Goal: Task Accomplishment & Management: Manage account settings

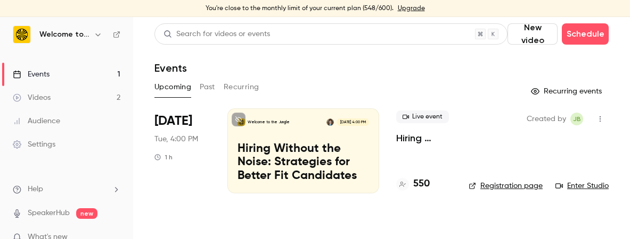
click at [304, 137] on div "Welcome to the Jungle [DATE] 4:00 PM Hiring Without the Noise: Strategies for B…" at bounding box center [303, 151] width 152 height 85
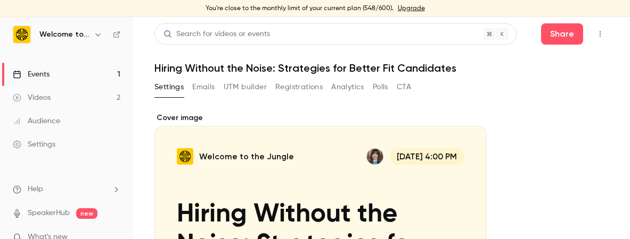
click at [423, 68] on h1 "Hiring Without the Noise: Strategies for Better Fit Candidates" at bounding box center [381, 68] width 454 height 13
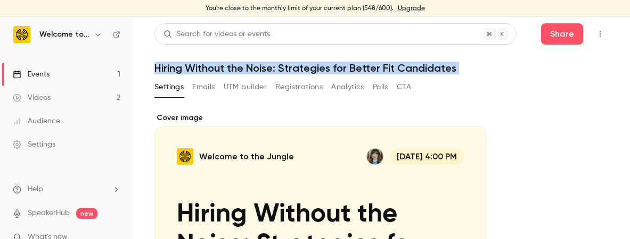
click at [423, 68] on h1 "Hiring Without the Noise: Strategies for Better Fit Candidates" at bounding box center [381, 68] width 454 height 13
copy div "Hiring Without the Noise: Strategies for Better Fit Candidates Settings Emails …"
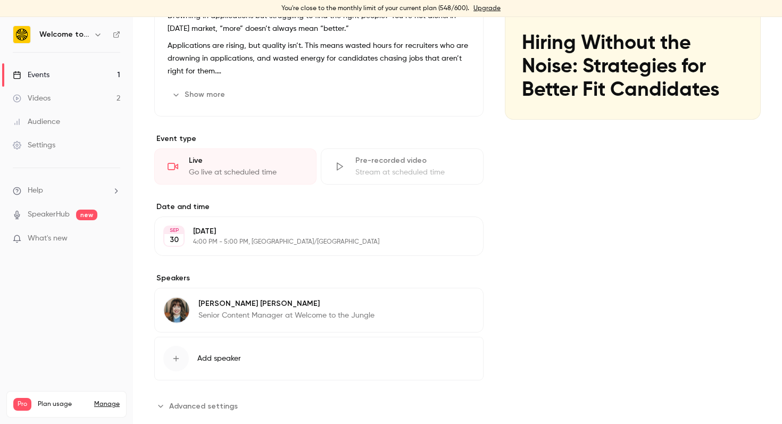
scroll to position [173, 0]
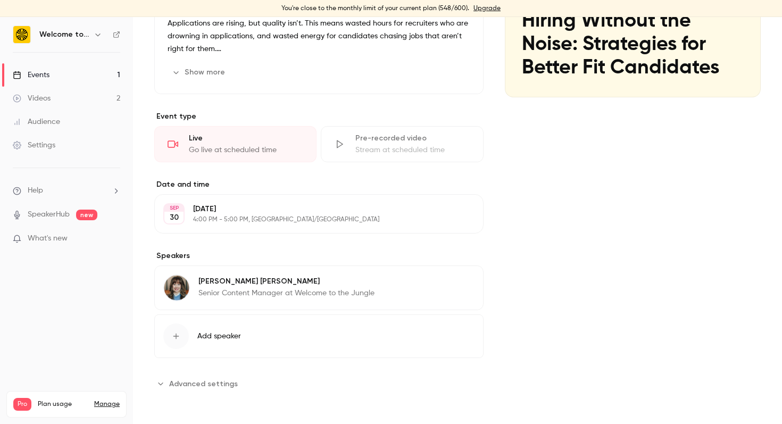
click at [225, 335] on span "Add speaker" at bounding box center [219, 336] width 44 height 11
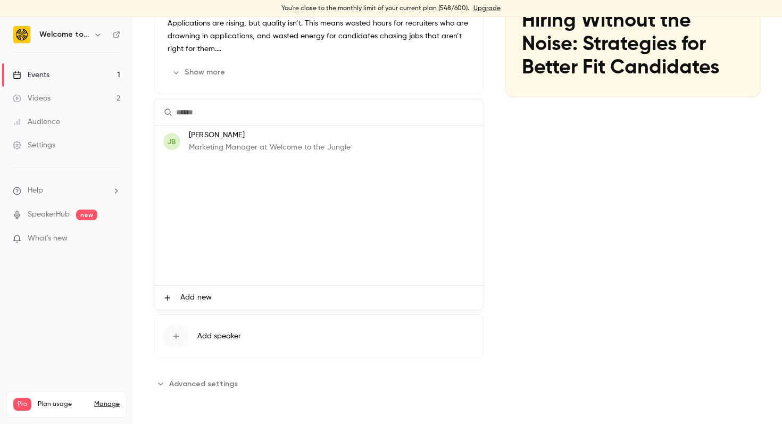
click at [315, 110] on input "text" at bounding box center [319, 113] width 328 height 26
click at [621, 200] on div at bounding box center [391, 212] width 782 height 424
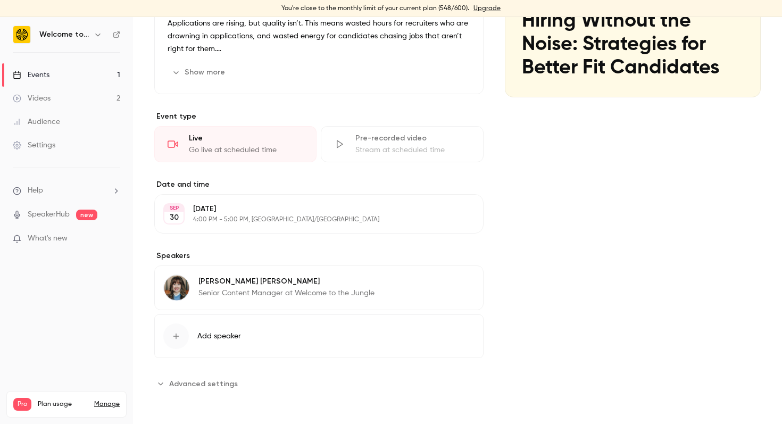
click at [204, 389] on button "Advanced settings" at bounding box center [199, 383] width 90 height 17
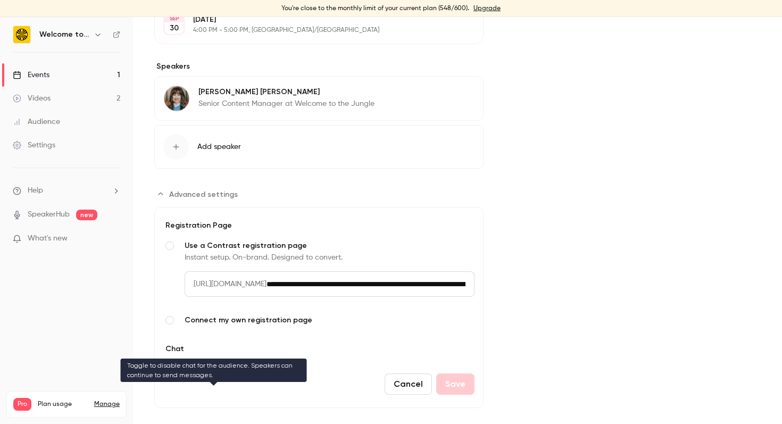
scroll to position [378, 0]
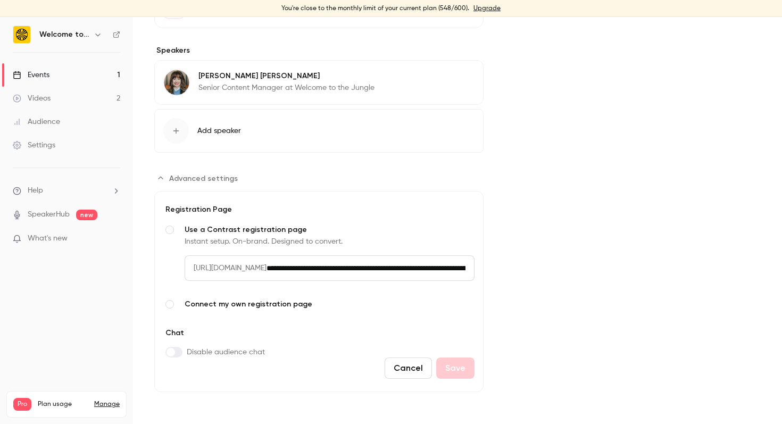
click at [590, 201] on div "Cover image Welcome to the Jungle [DATE] 4:00 PM Hiring Without the Noise: Stra…" at bounding box center [633, 63] width 256 height 658
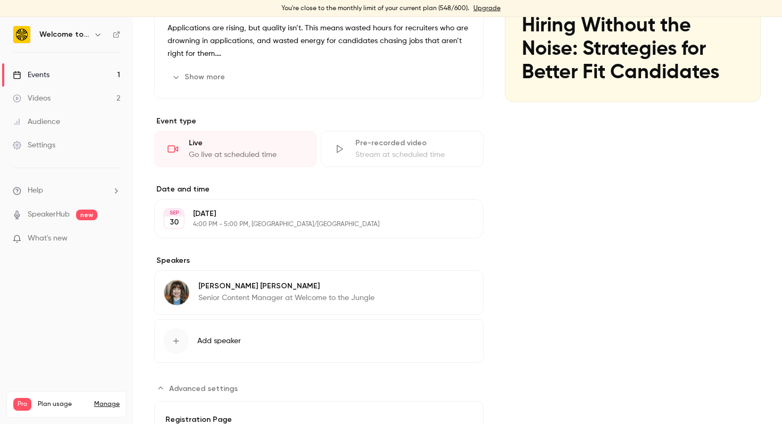
scroll to position [0, 0]
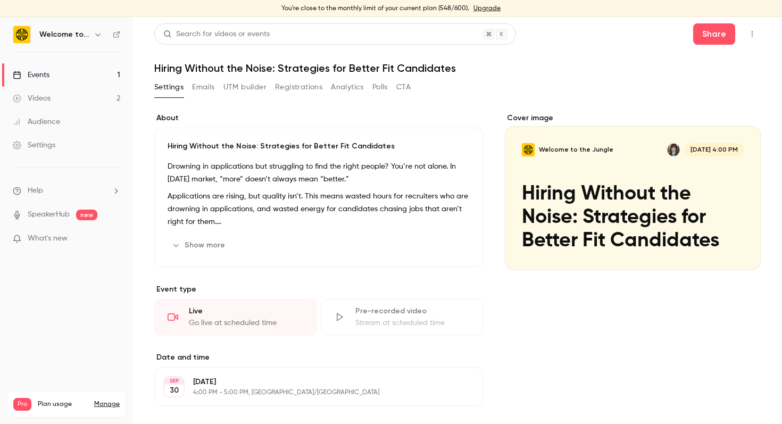
click at [621, 238] on div "Cover image" at bounding box center [633, 192] width 256 height 158
click at [0, 0] on input "Welcome to the Jungle [DATE] 4:00 PM Hiring Without the Noise: Strategies for B…" at bounding box center [0, 0] width 0 height 0
click at [294, 92] on button "Registrations" at bounding box center [298, 87] width 47 height 17
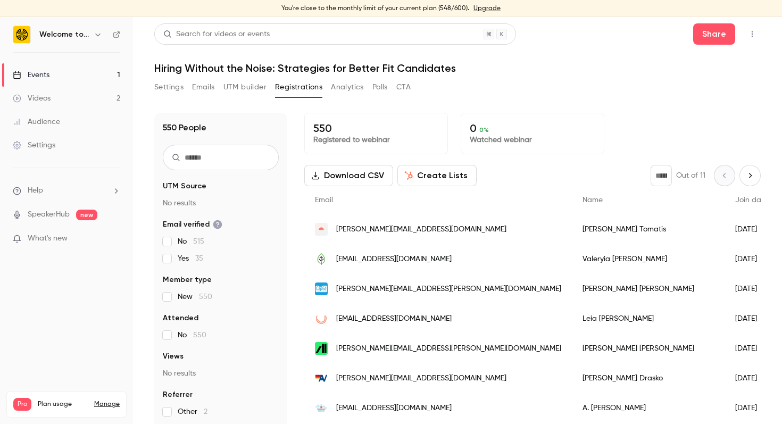
click at [166, 86] on button "Settings" at bounding box center [168, 87] width 29 height 17
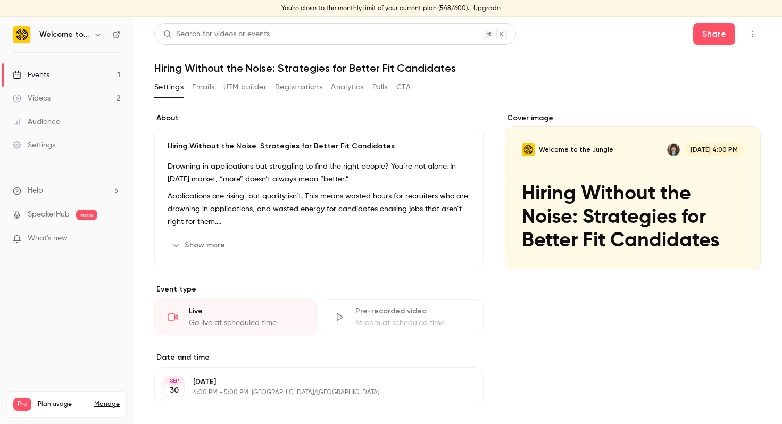
click at [192, 245] on button "Show more" at bounding box center [200, 245] width 64 height 17
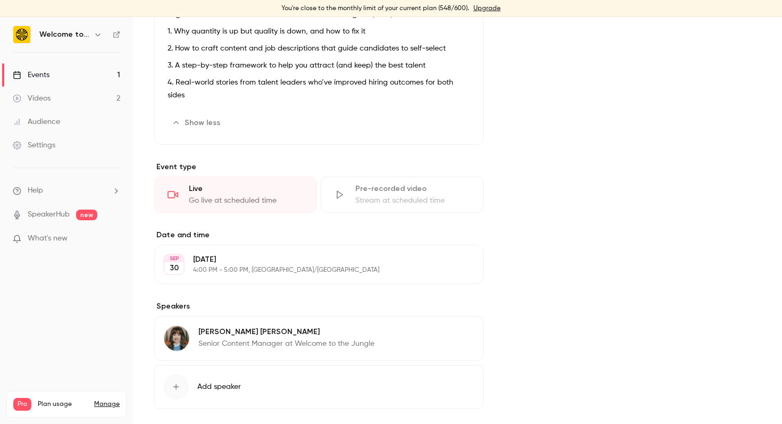
scroll to position [279, 0]
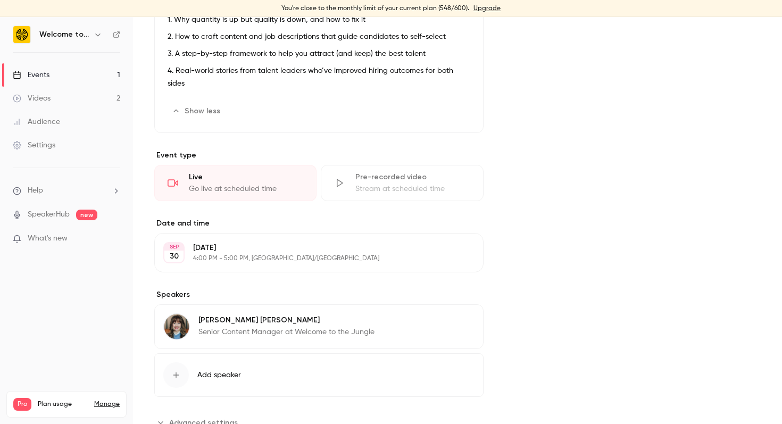
click at [226, 355] on button "Add speaker" at bounding box center [318, 375] width 329 height 44
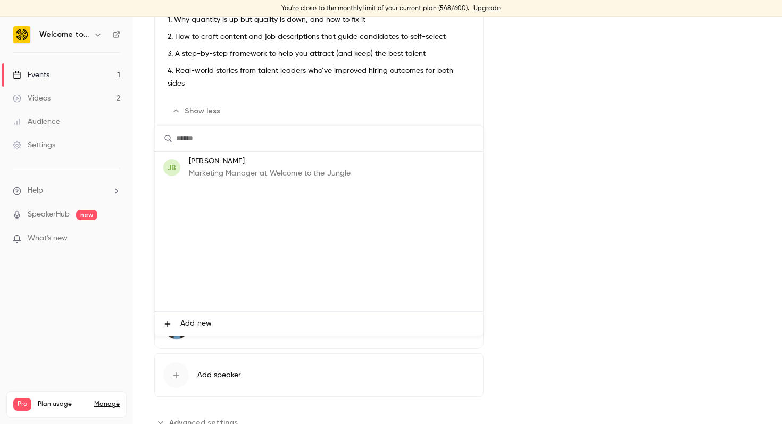
click at [187, 322] on span "Add new" at bounding box center [195, 323] width 31 height 11
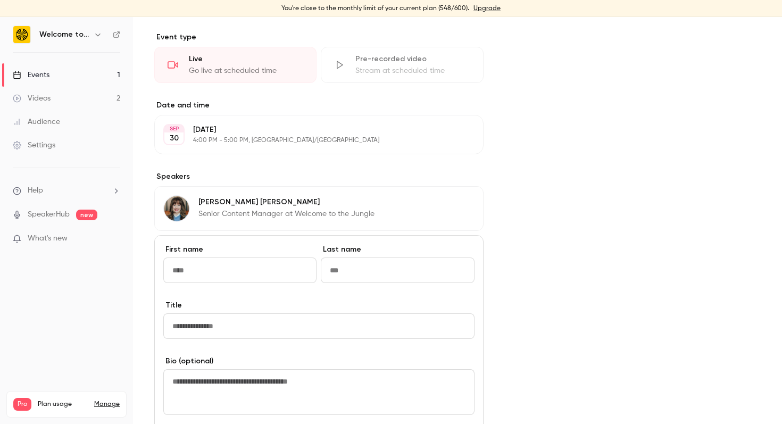
scroll to position [442, 0]
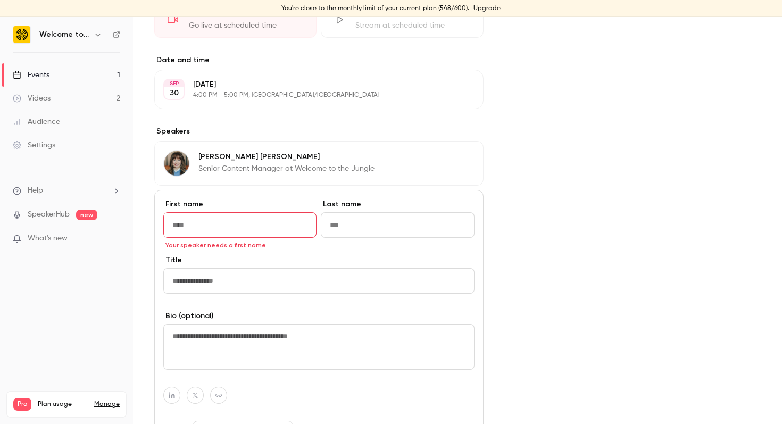
click at [211, 324] on textarea at bounding box center [318, 347] width 311 height 46
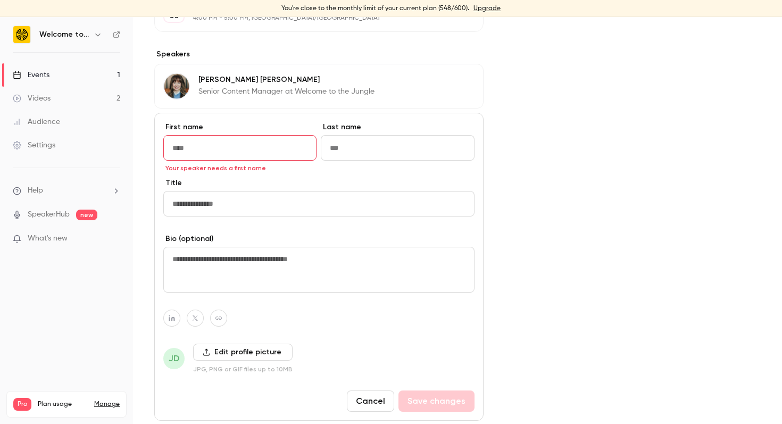
scroll to position [520, 0]
click at [665, 131] on div "Cover image Welcome to the Jungle [DATE] 4:00 PM Hiring Without the Noise: Stra…" at bounding box center [633, 23] width 256 height 862
click at [217, 147] on div "First name Your speaker needs a first name Last name" at bounding box center [318, 149] width 311 height 56
click at [217, 142] on input "First name" at bounding box center [239, 147] width 153 height 26
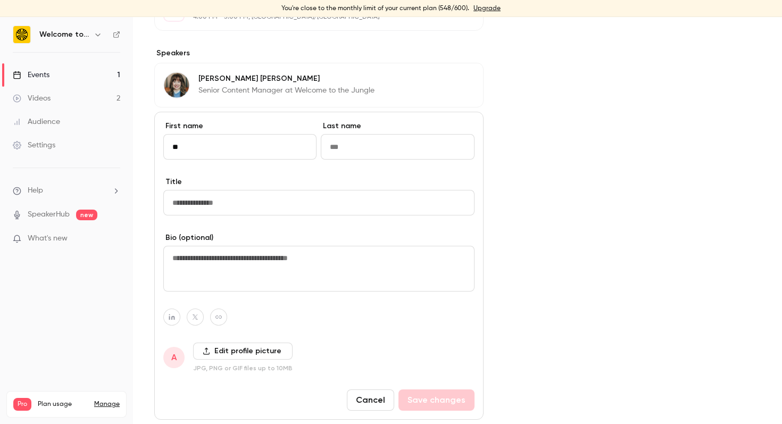
type input "**"
click at [385, 390] on button "Cancel" at bounding box center [370, 400] width 47 height 21
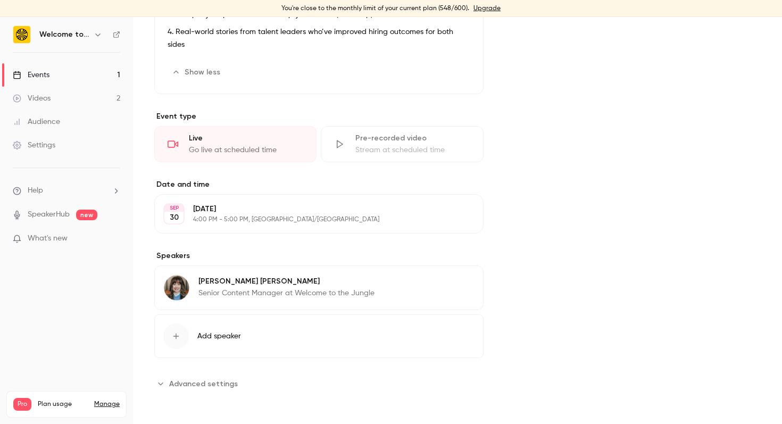
scroll to position [305, 0]
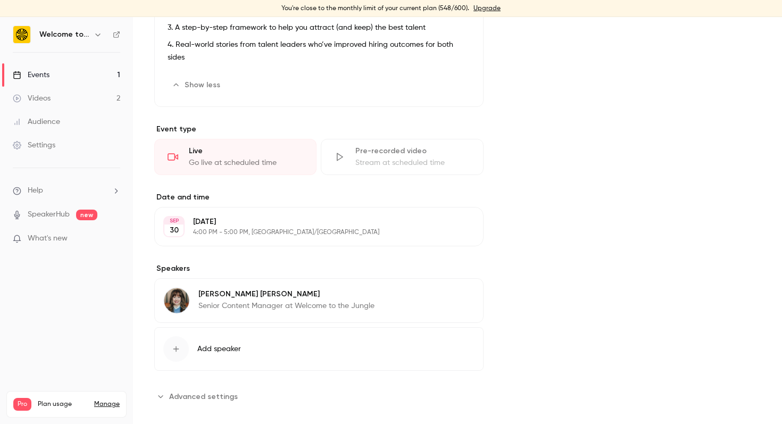
click at [205, 344] on span "Add speaker" at bounding box center [219, 349] width 44 height 11
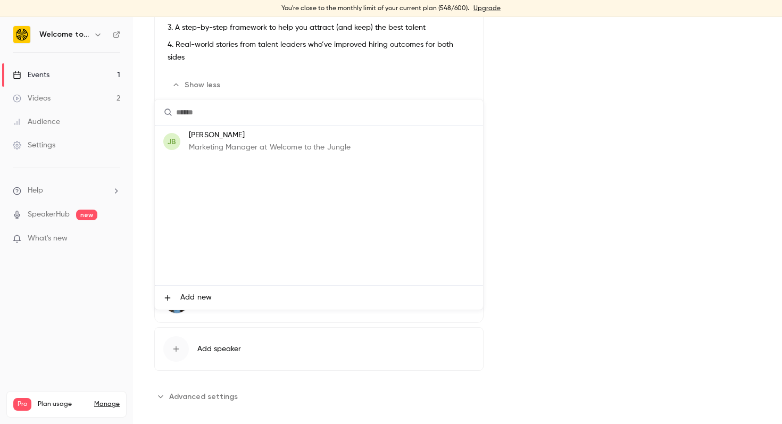
click at [194, 297] on span "Add new" at bounding box center [195, 297] width 31 height 11
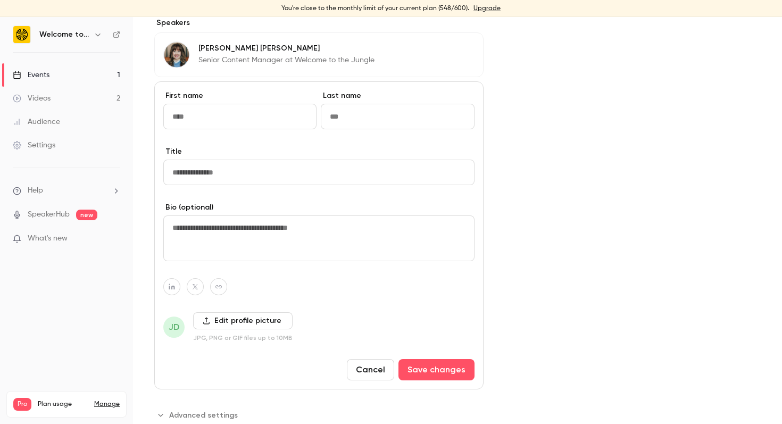
scroll to position [569, 0]
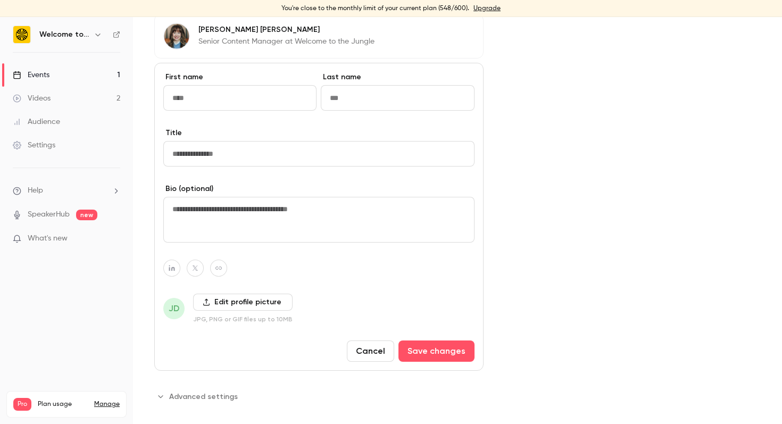
click at [226, 85] on input "First name" at bounding box center [239, 98] width 153 height 26
type input "****"
paste input "**********"
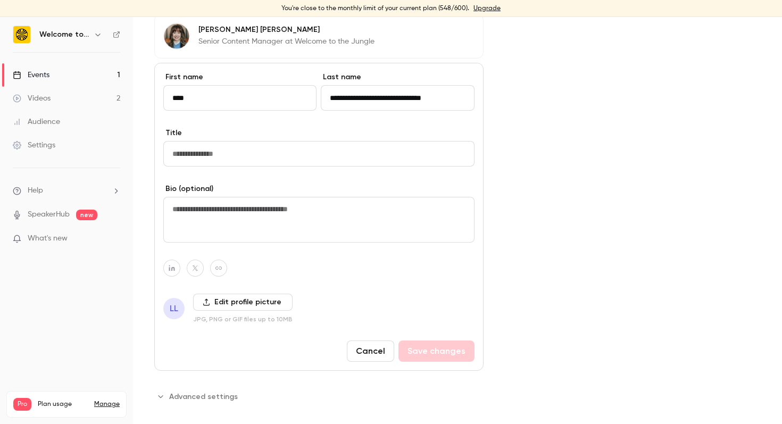
drag, startPoint x: 373, startPoint y: 84, endPoint x: 609, endPoint y: 85, distance: 236.3
drag, startPoint x: 347, startPoint y: 84, endPoint x: 253, endPoint y: 84, distance: 94.2
click at [253, 84] on div "**********" at bounding box center [318, 100] width 311 height 56
type input "*******"
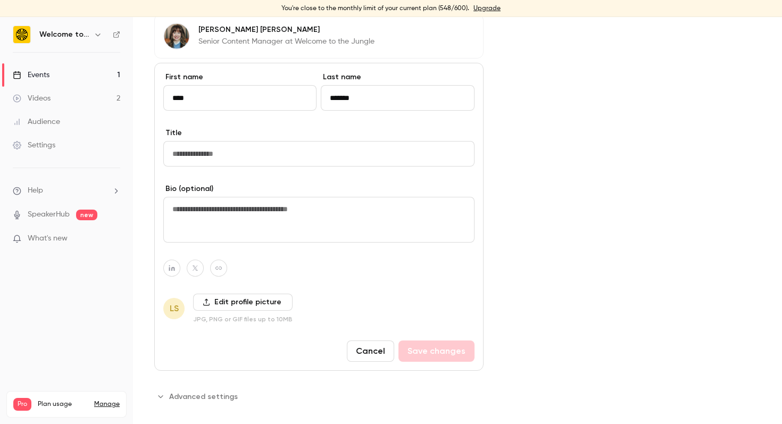
click at [294, 141] on input "Title" at bounding box center [318, 154] width 311 height 26
type input "**********"
click at [245, 294] on label "Edit profile picture" at bounding box center [243, 302] width 100 height 17
click at [0, 0] on input "Edit profile picture" at bounding box center [0, 0] width 0 height 0
click at [222, 294] on label "Edit profile picture" at bounding box center [243, 302] width 100 height 17
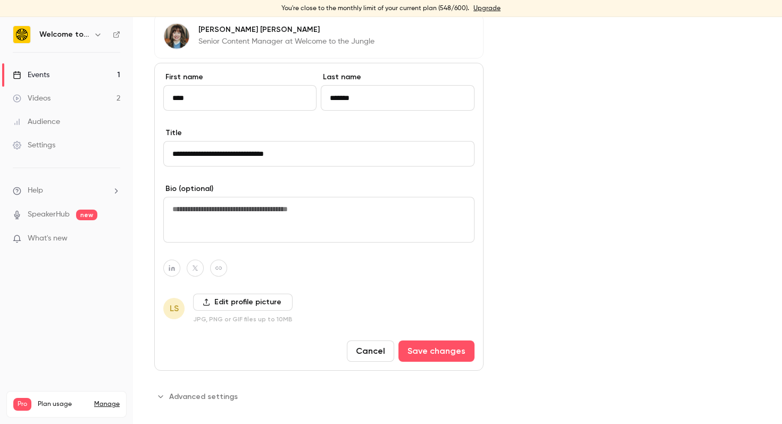
click at [0, 0] on input "Edit profile picture" at bounding box center [0, 0] width 0 height 0
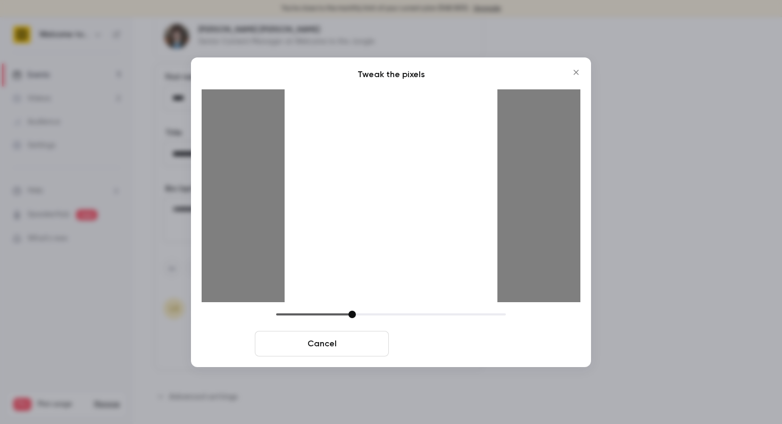
click at [435, 343] on button "Crop and save" at bounding box center [460, 344] width 134 height 26
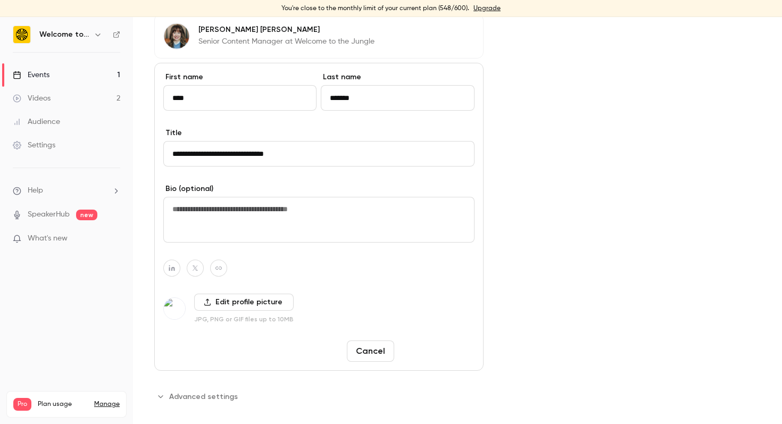
click at [445, 343] on button "Save changes" at bounding box center [437, 351] width 76 height 21
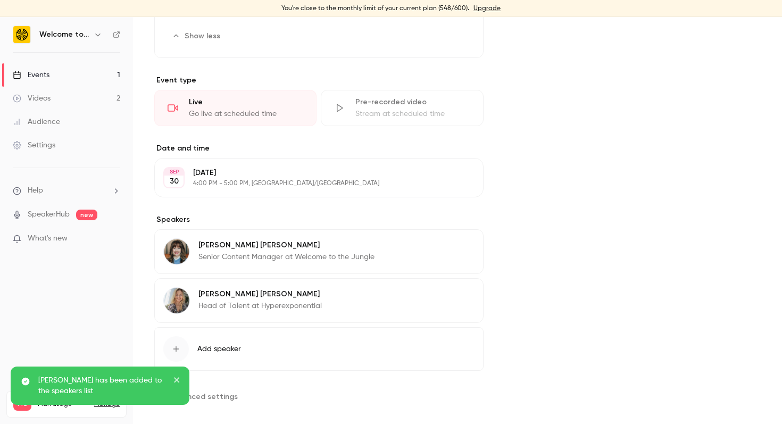
click at [224, 344] on span "Add speaker" at bounding box center [219, 349] width 44 height 11
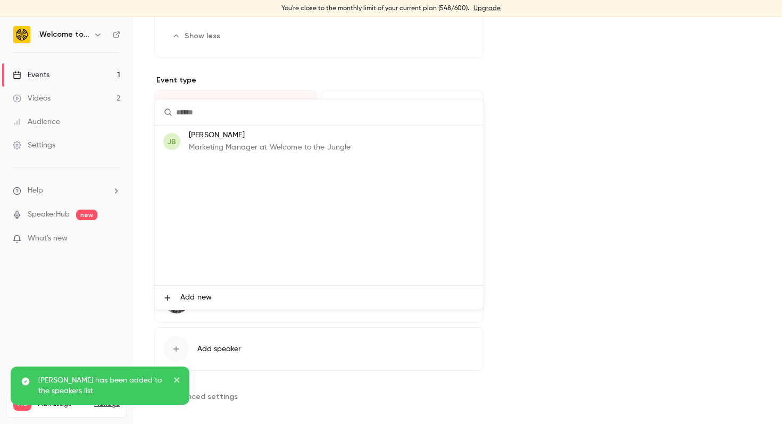
click at [201, 296] on span "Add new" at bounding box center [195, 297] width 31 height 11
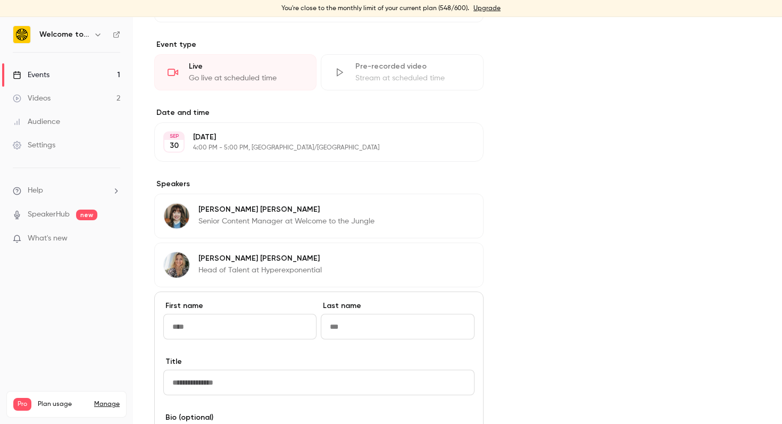
scroll to position [391, 0]
click at [222, 313] on input "First name" at bounding box center [239, 326] width 153 height 26
type input "***"
click at [342, 313] on input "Last name" at bounding box center [397, 326] width 153 height 26
type input "******"
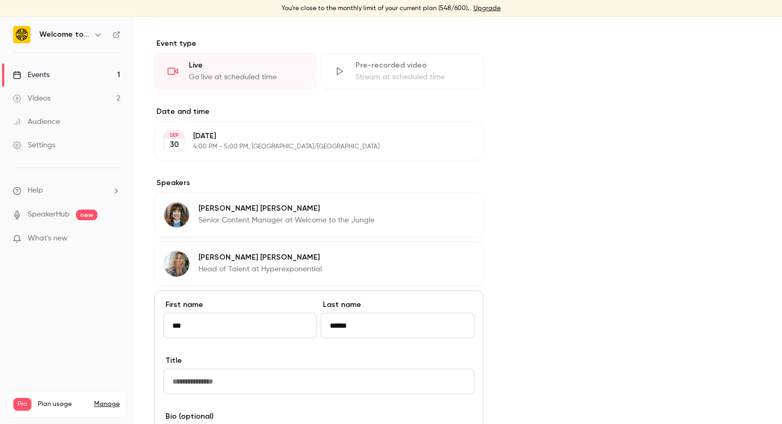
click at [223, 369] on input "Title" at bounding box center [318, 382] width 311 height 26
paste input "**********"
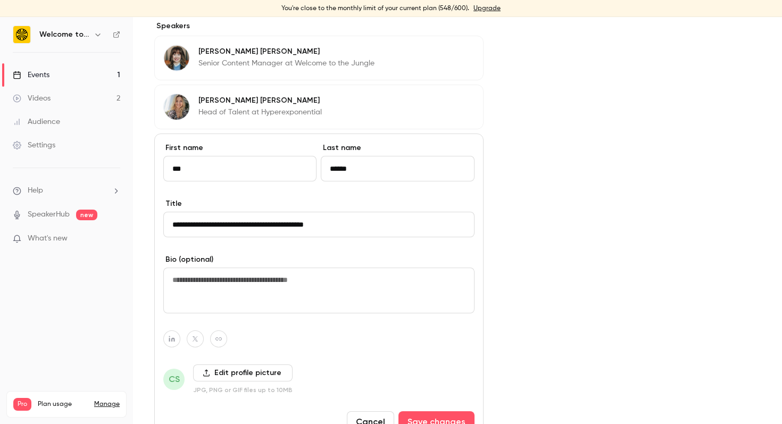
scroll to position [569, 0]
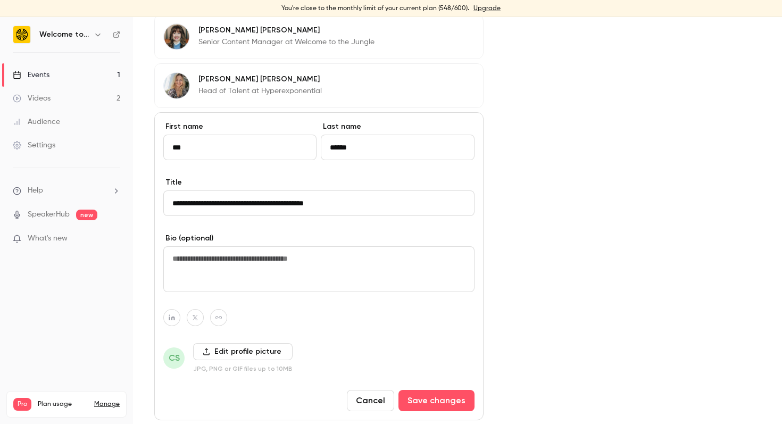
type input "**********"
click at [243, 344] on label "Edit profile picture" at bounding box center [243, 351] width 100 height 17
click at [0, 0] on input "Edit profile picture" at bounding box center [0, 0] width 0 height 0
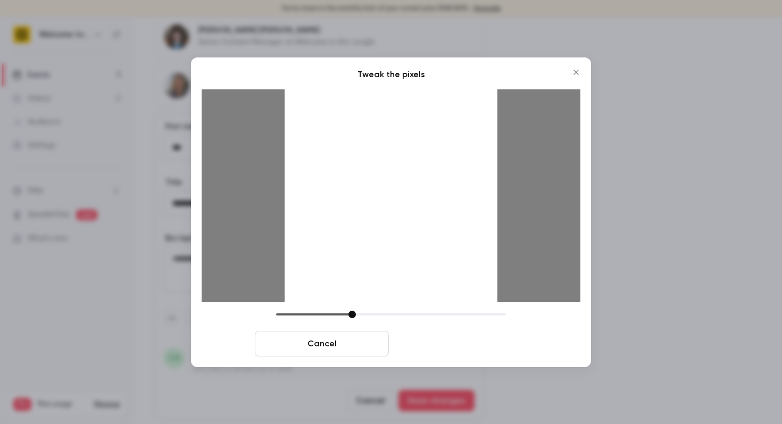
click at [471, 335] on button "Crop and save" at bounding box center [460, 344] width 134 height 26
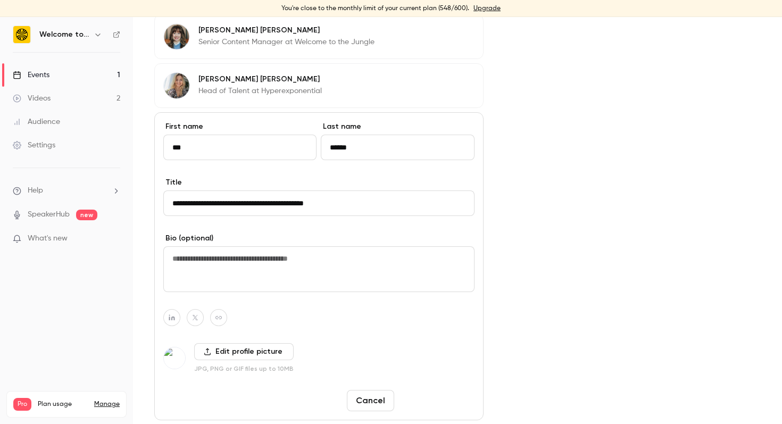
click at [453, 390] on button "Save changes" at bounding box center [437, 400] width 76 height 21
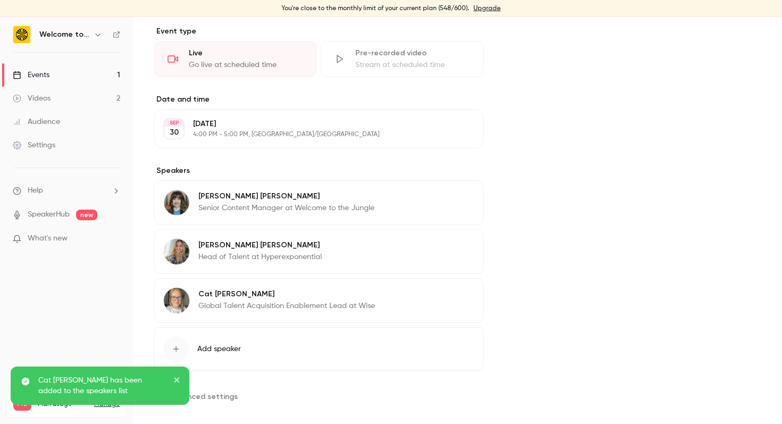
click at [541, 257] on div "Cover image Welcome to the Jungle [DATE] 4:00 PM Hiring Without the Noise: Stra…" at bounding box center [633, 57] width 256 height 695
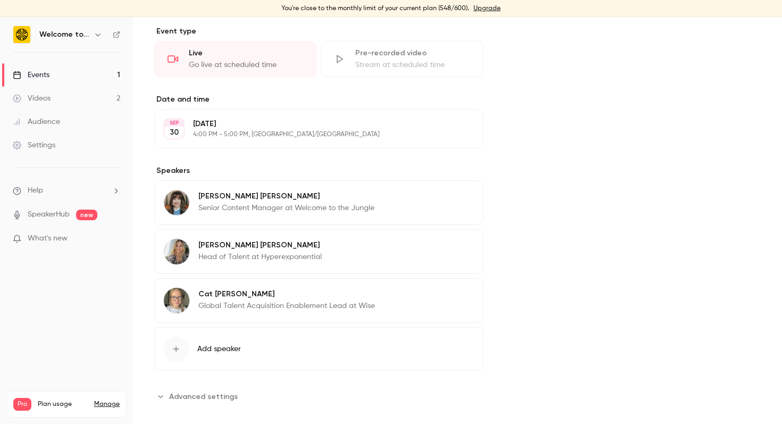
click at [195, 391] on span "Advanced settings" at bounding box center [203, 396] width 69 height 11
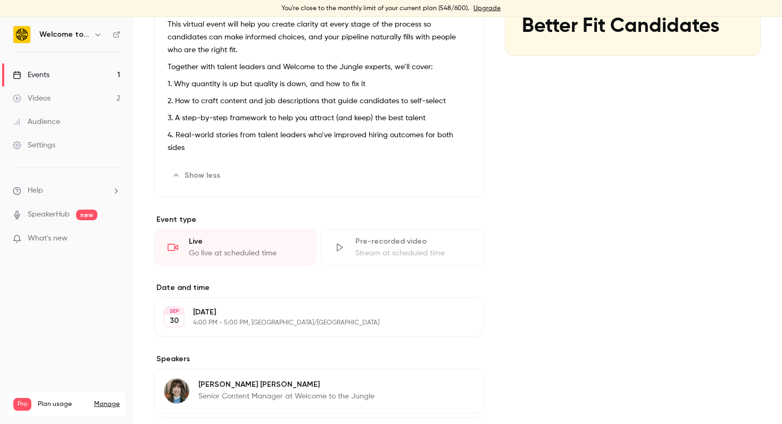
scroll to position [0, 0]
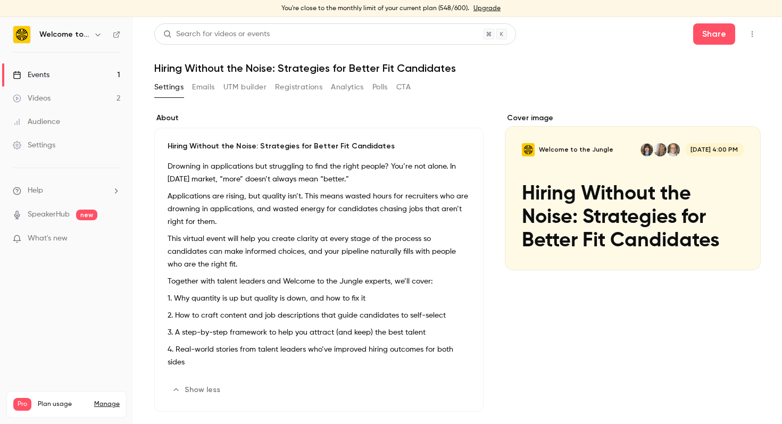
click at [749, 36] on icon "button" at bounding box center [752, 33] width 9 height 7
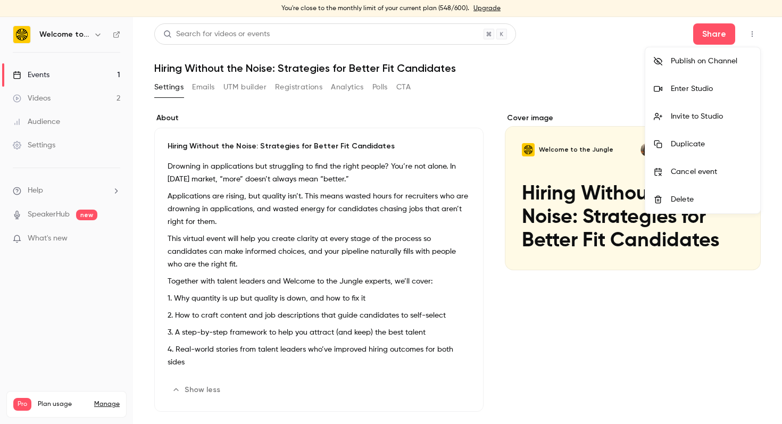
click at [538, 217] on div at bounding box center [391, 212] width 782 height 424
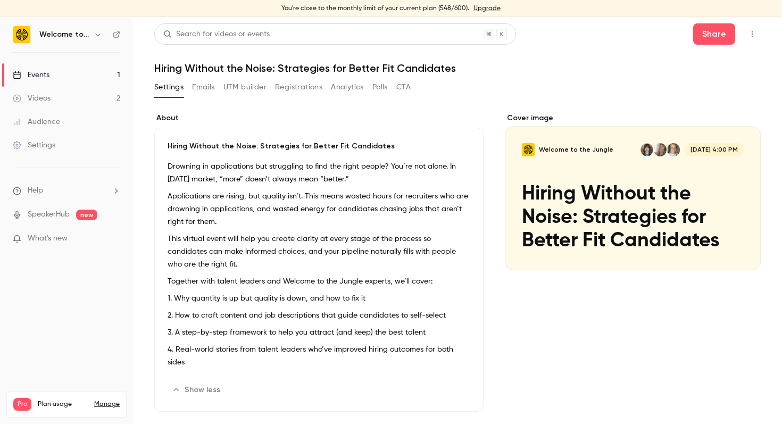
click at [407, 88] on button "CTA" at bounding box center [403, 87] width 14 height 17
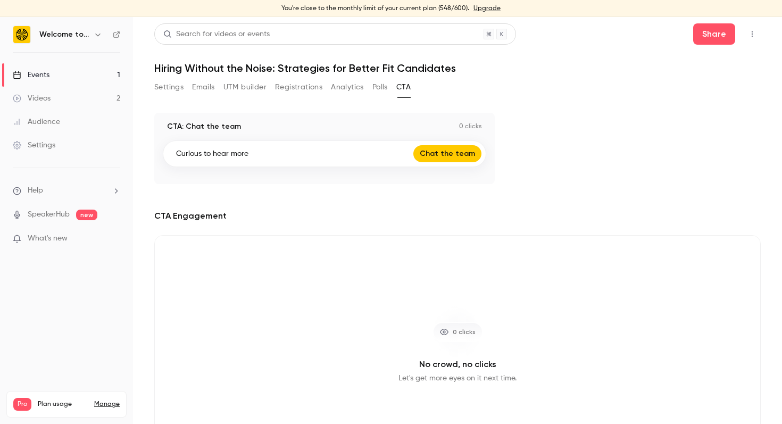
click at [750, 35] on icon "button" at bounding box center [752, 33] width 9 height 7
click at [730, 86] on div "Enter Studio" at bounding box center [711, 89] width 81 height 11
